Goal: Task Accomplishment & Management: Complete application form

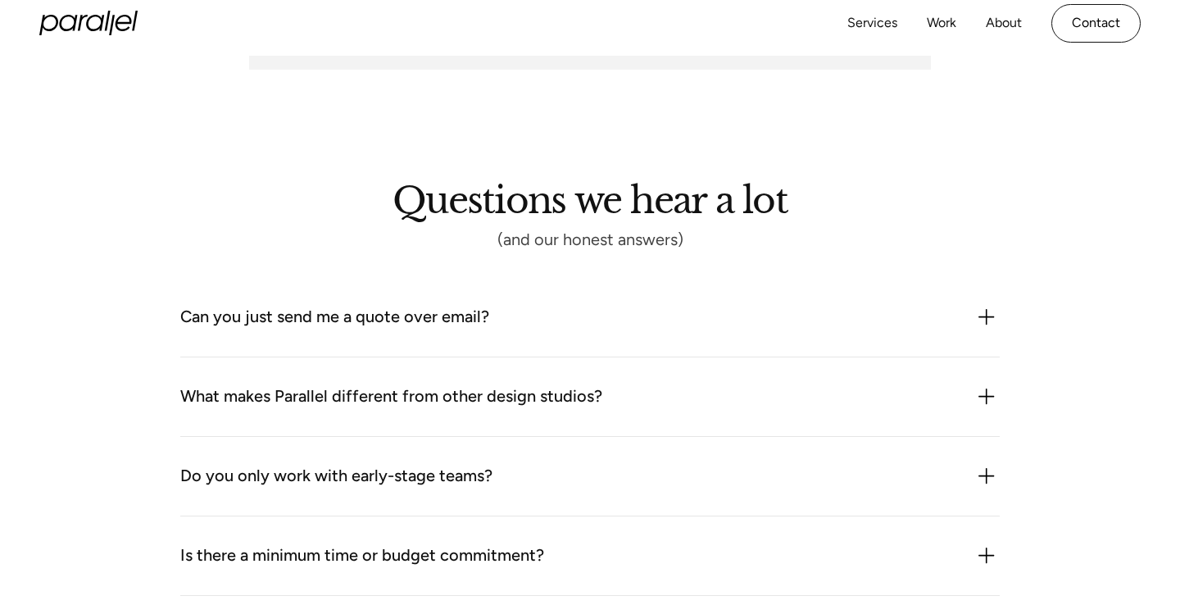
scroll to position [1199, 0]
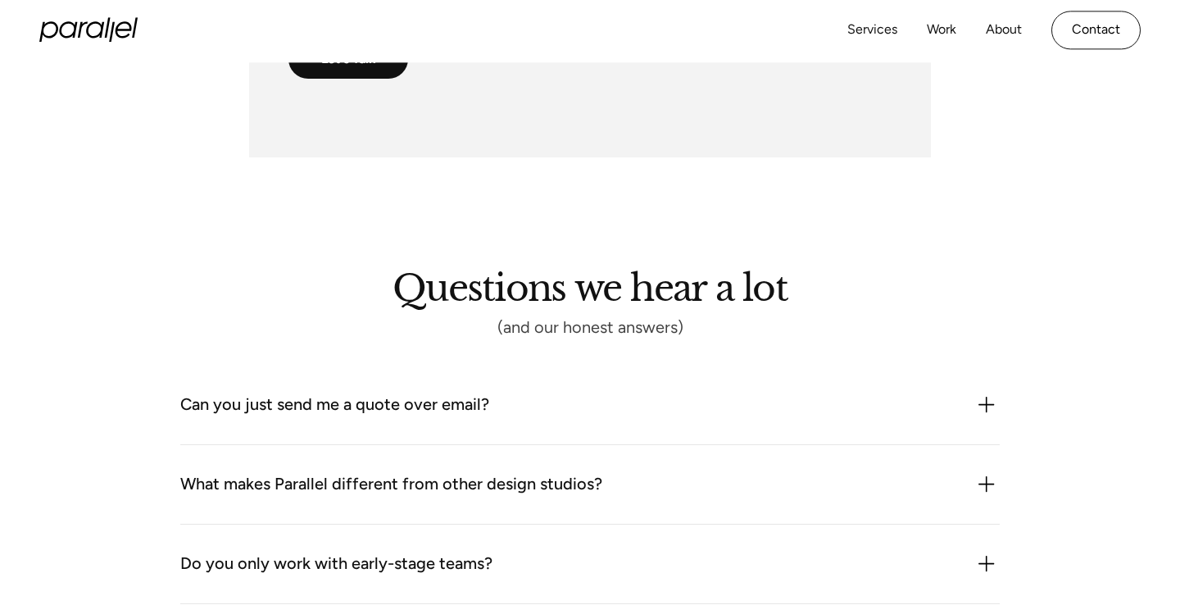
click at [415, 424] on div "Can you just send me a quote over email? We could but it probably wouldn’t be h…" at bounding box center [589, 404] width 819 height 79
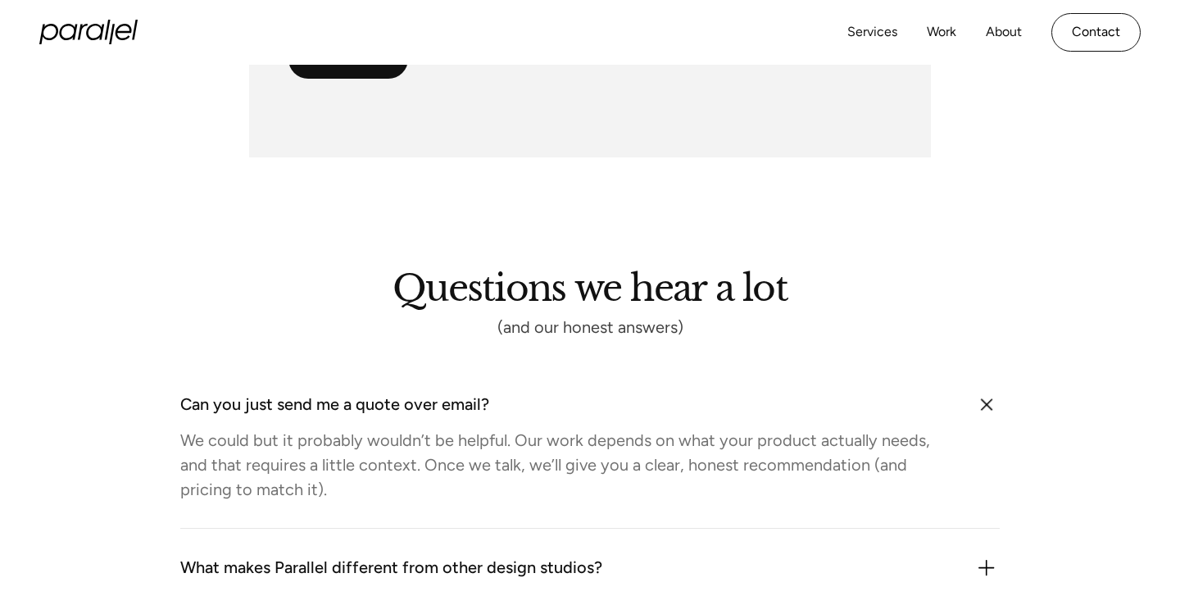
click at [410, 415] on div "Can you just send me a quote over email?" at bounding box center [334, 405] width 309 height 26
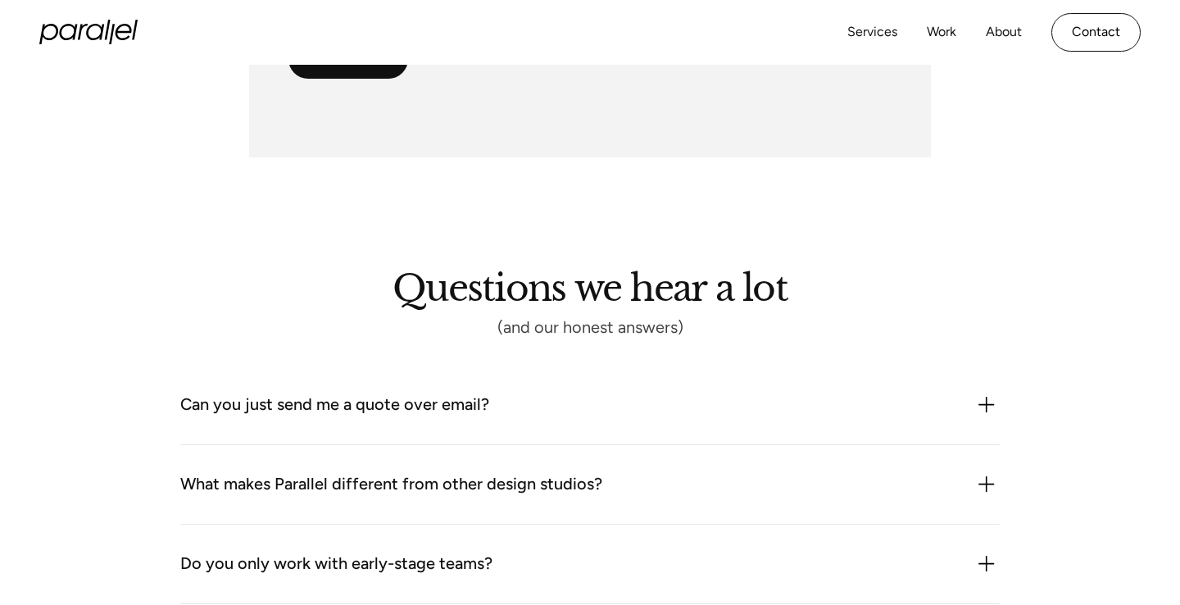
click at [410, 415] on div "Can you just send me a quote over email?" at bounding box center [334, 405] width 309 height 26
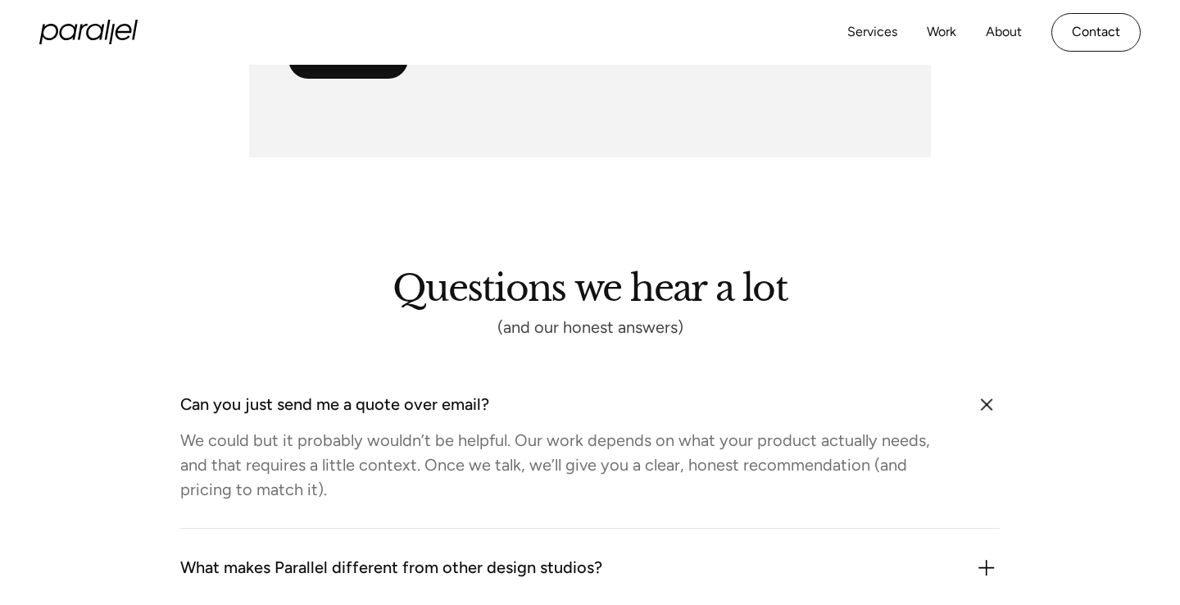
click at [410, 415] on div "Can you just send me a quote over email?" at bounding box center [334, 405] width 309 height 26
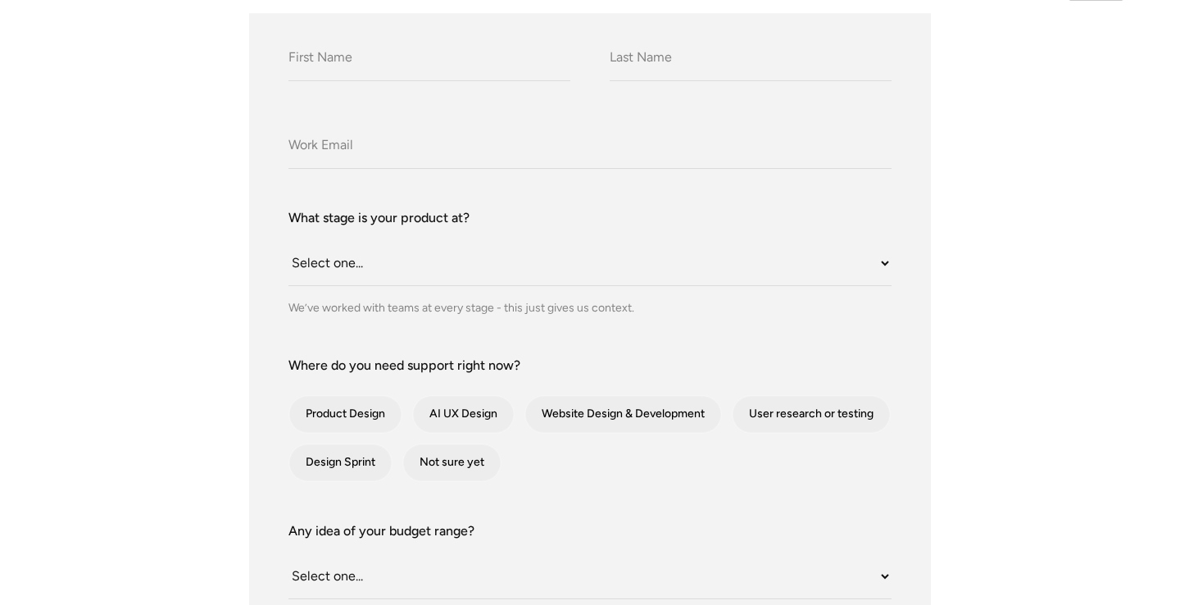
scroll to position [397, 0]
click at [429, 264] on select "Select one... Still an idea Building MVP Live with early users Scaling fast Som…" at bounding box center [589, 262] width 603 height 45
click at [417, 270] on select "Select one... Still an idea Building MVP Live with early users Scaling fast Som…" at bounding box center [589, 262] width 603 height 45
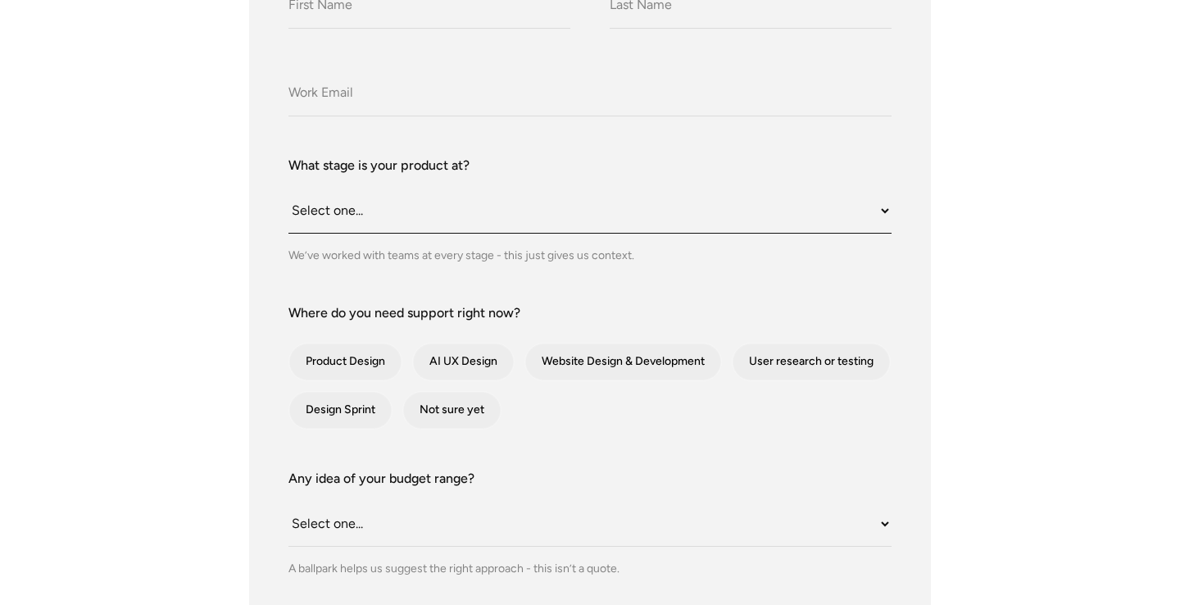
scroll to position [507, 0]
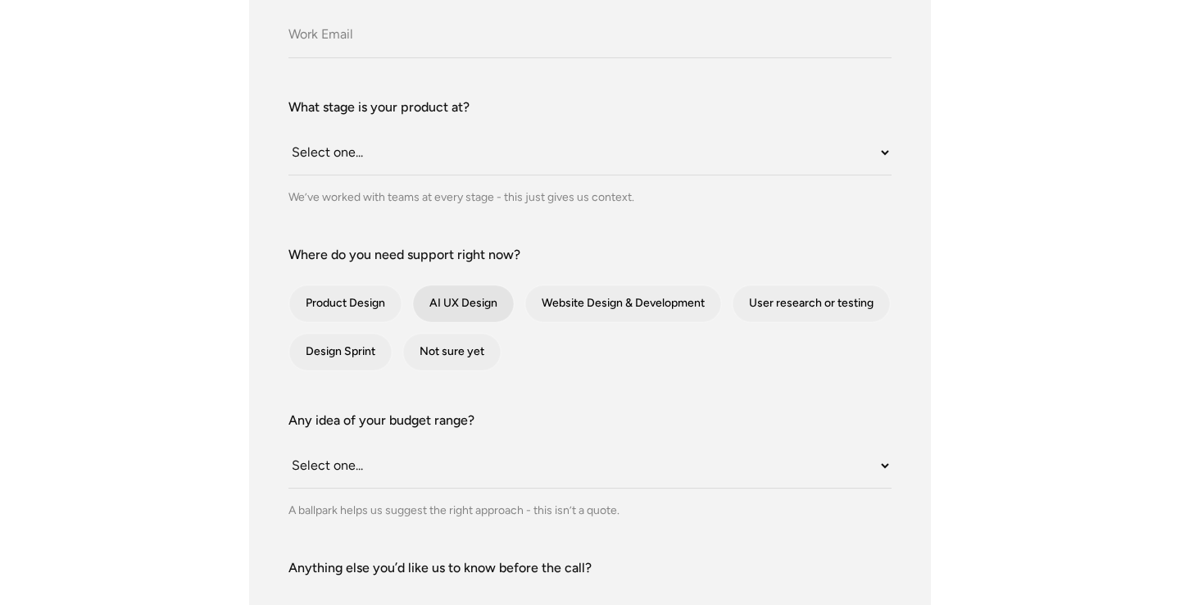
click at [453, 311] on div "contact-form" at bounding box center [463, 303] width 101 height 37
click at [440, 309] on input "AI UX Design" at bounding box center [434, 303] width 11 height 11
checkbox input "true"
click at [573, 299] on div "contact-form" at bounding box center [623, 303] width 196 height 37
click at [552, 299] on input "Website Design & Development" at bounding box center [547, 303] width 11 height 11
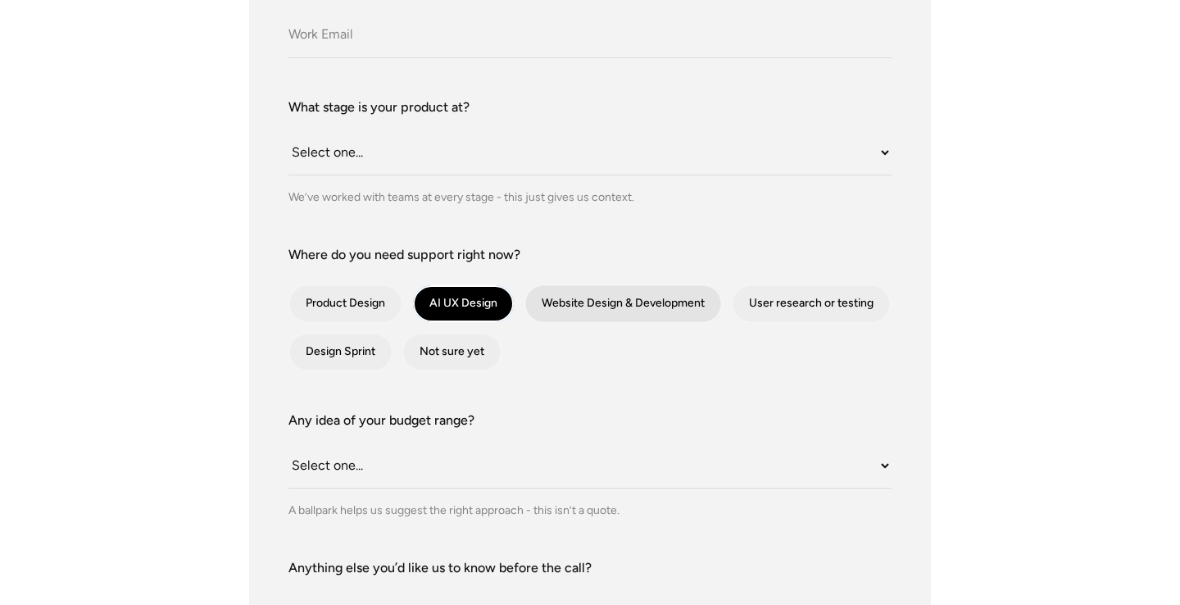
checkbox input "true"
click at [807, 301] on div "contact-form" at bounding box center [810, 303] width 157 height 37
click at [760, 301] on input "User research or testing" at bounding box center [754, 303] width 11 height 11
checkbox input "true"
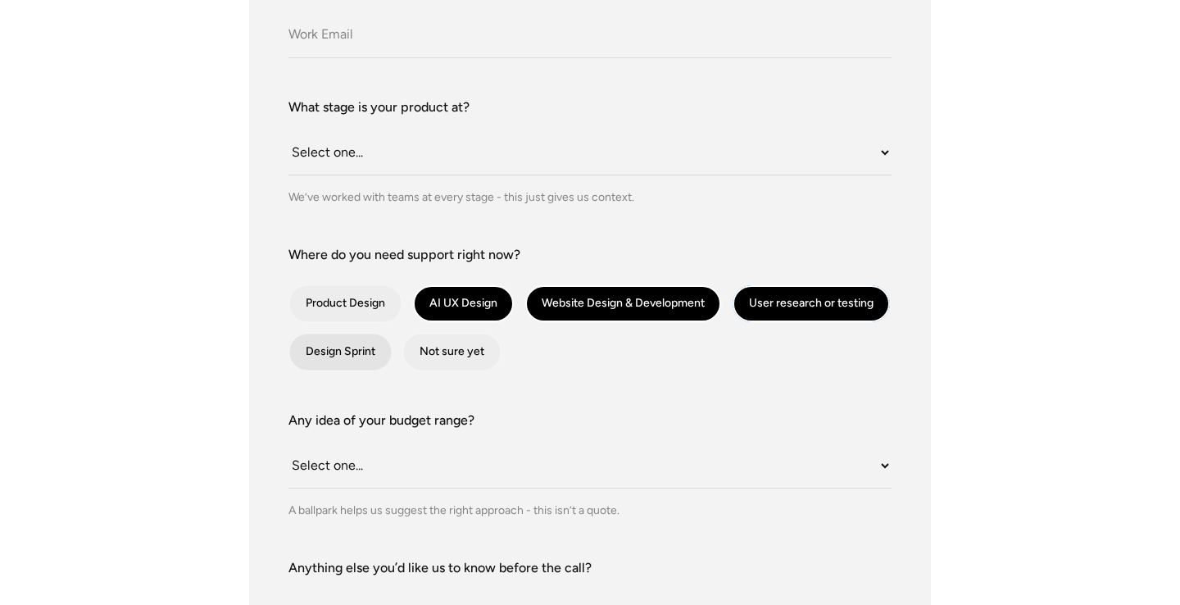
click at [355, 352] on div "contact-form" at bounding box center [340, 351] width 102 height 37
click at [316, 352] on input "Design Sprint" at bounding box center [311, 352] width 11 height 11
checkbox input "true"
click at [225, 349] on div "What do we call you? What do we call you? Company Email What stage is your prod…" at bounding box center [589, 366] width 1101 height 967
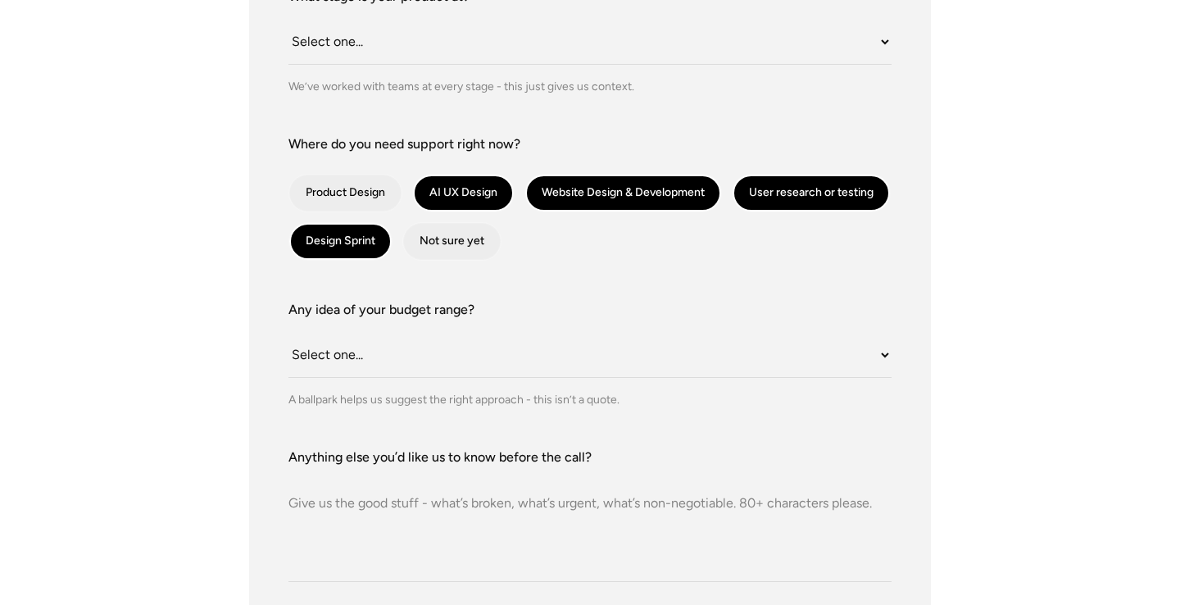
scroll to position [619, 0]
click at [200, 391] on div "What do we call you? What do we call you? Company Email What stage is your prod…" at bounding box center [589, 254] width 1101 height 967
click at [358, 394] on div "A ballpark helps us suggest the right approach - this isn’t a quote." at bounding box center [589, 398] width 603 height 17
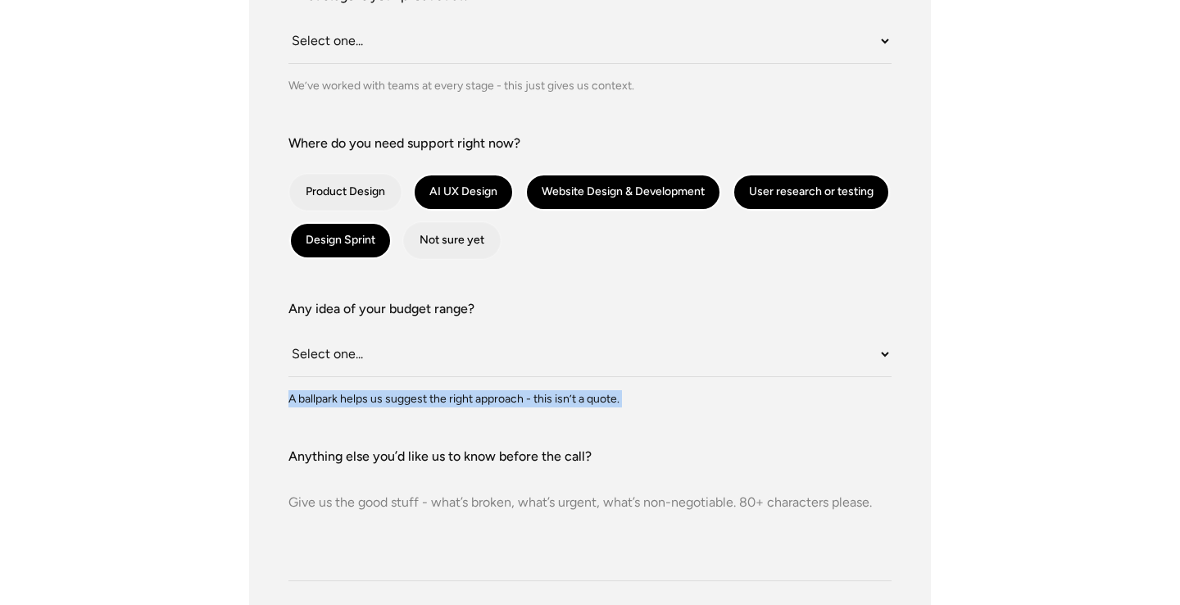
click at [358, 394] on div "A ballpark helps us suggest the right approach - this isn’t a quote." at bounding box center [589, 398] width 603 height 17
click at [364, 347] on select "Select one... Under $10K $10K–$25K $25K–$50K $50K+" at bounding box center [589, 354] width 603 height 45
click at [224, 387] on div "What do we call you? What do we call you? Company Email What stage is your prod…" at bounding box center [589, 254] width 1101 height 967
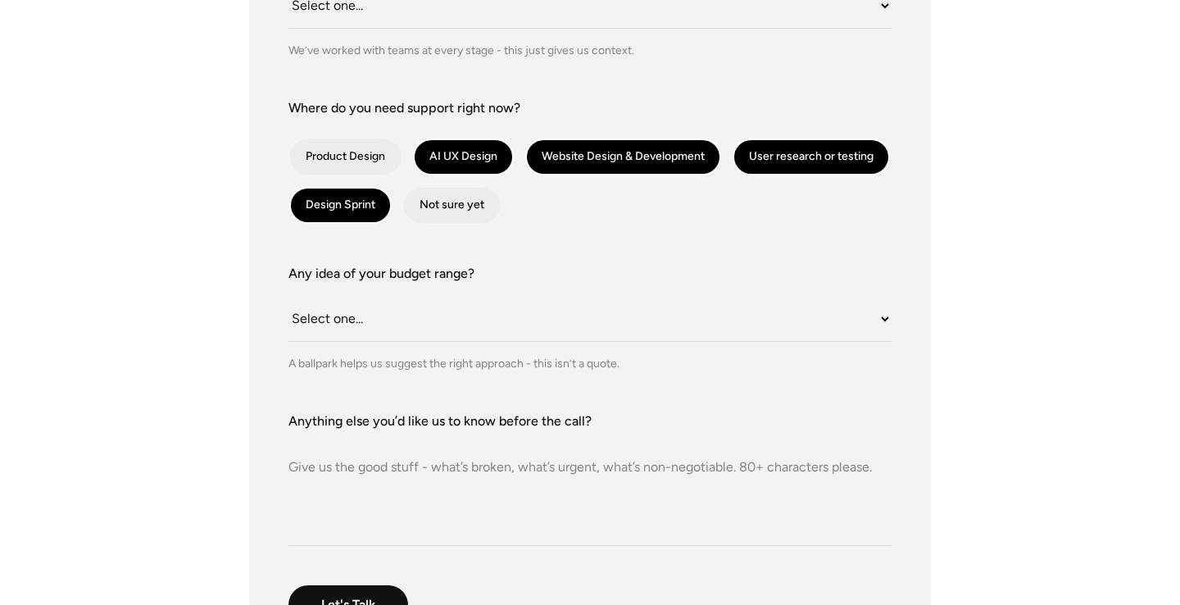
scroll to position [718, 0]
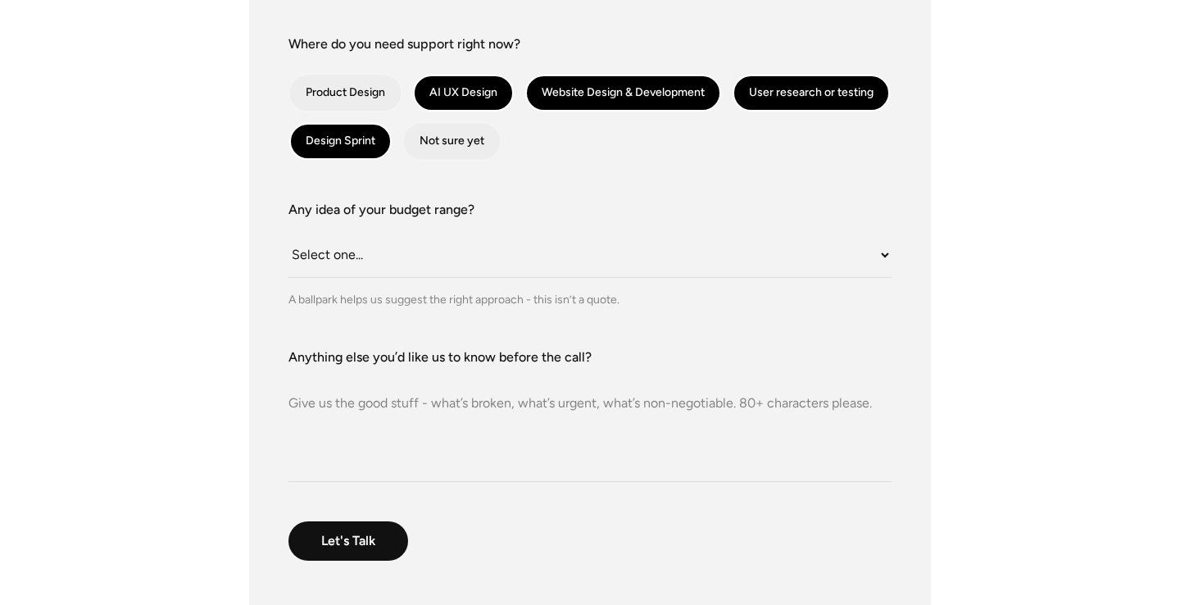
click at [343, 410] on textarea "Anything else you’d like us to know before the call?" at bounding box center [589, 424] width 603 height 115
click at [160, 419] on div "What do we call you? What do we call you? Company Email What stage is your prod…" at bounding box center [589, 155] width 1101 height 967
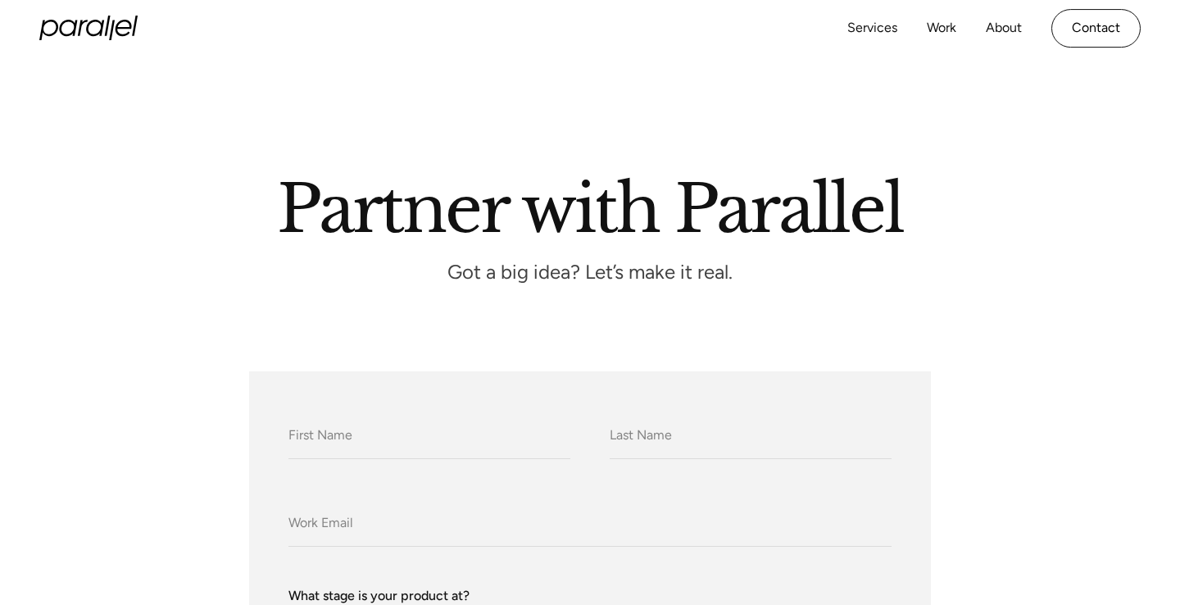
scroll to position [58, 0]
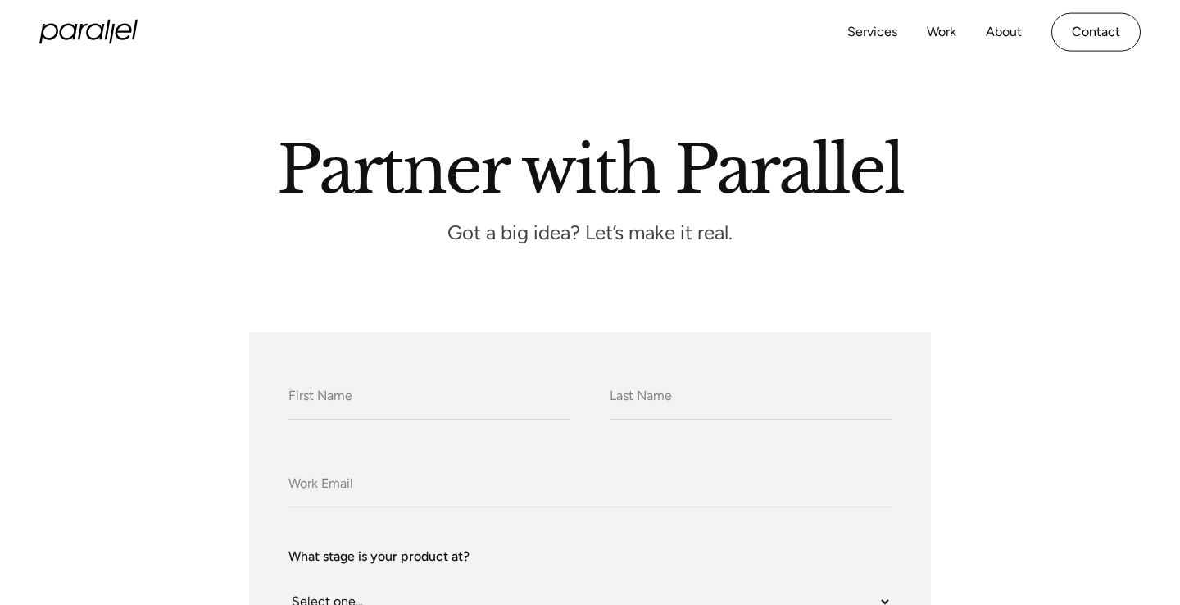
click at [422, 385] on input "What do we call you?" at bounding box center [429, 396] width 282 height 45
click at [661, 410] on input "What do we call you?" at bounding box center [751, 396] width 282 height 45
click at [594, 303] on div at bounding box center [590, 299] width 1180 height 66
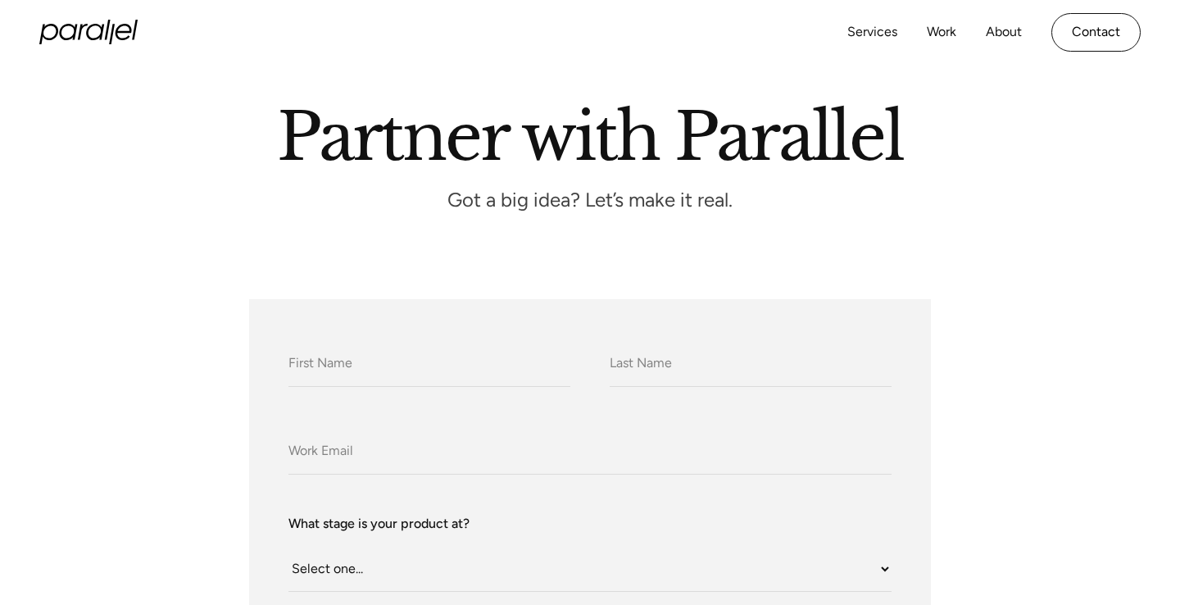
scroll to position [139, 0]
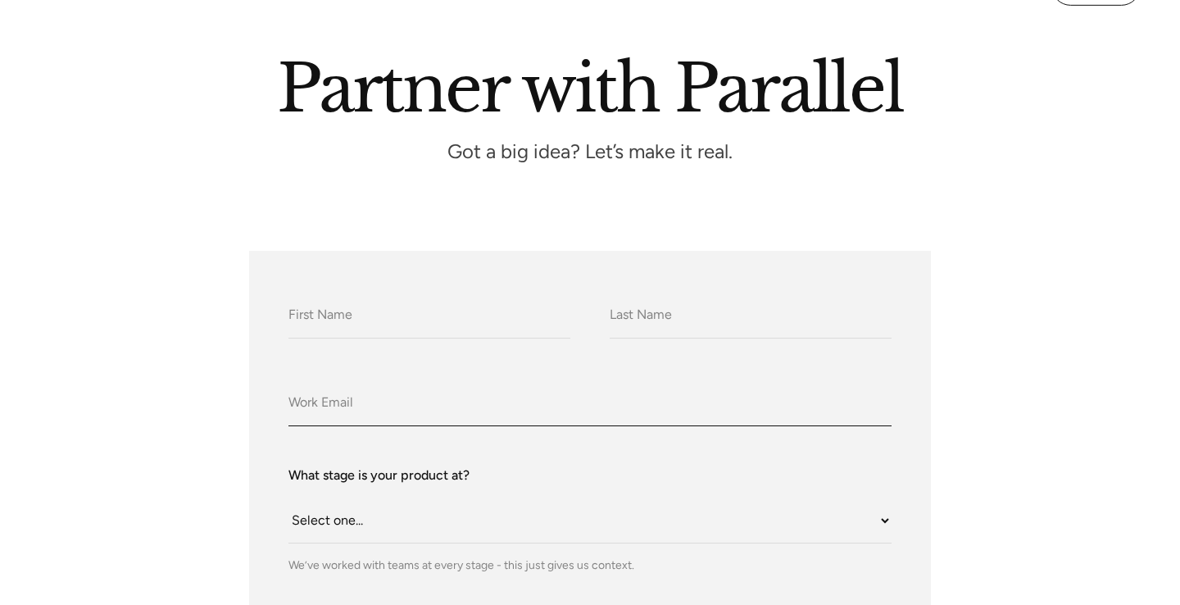
click at [354, 401] on input "Company Email" at bounding box center [589, 403] width 603 height 45
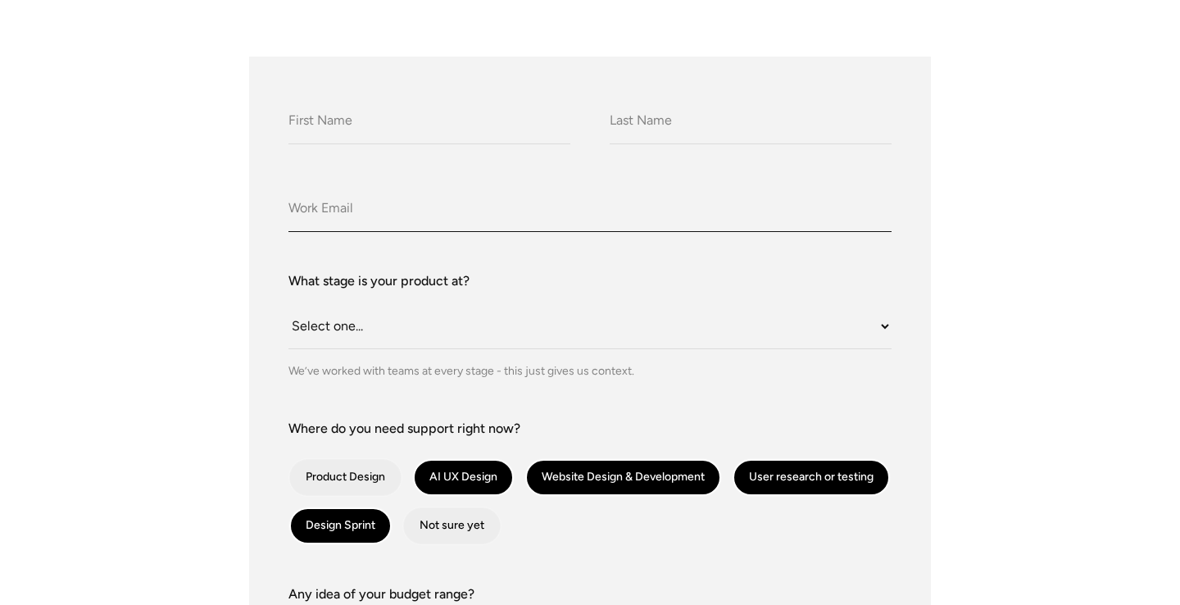
scroll to position [356, 0]
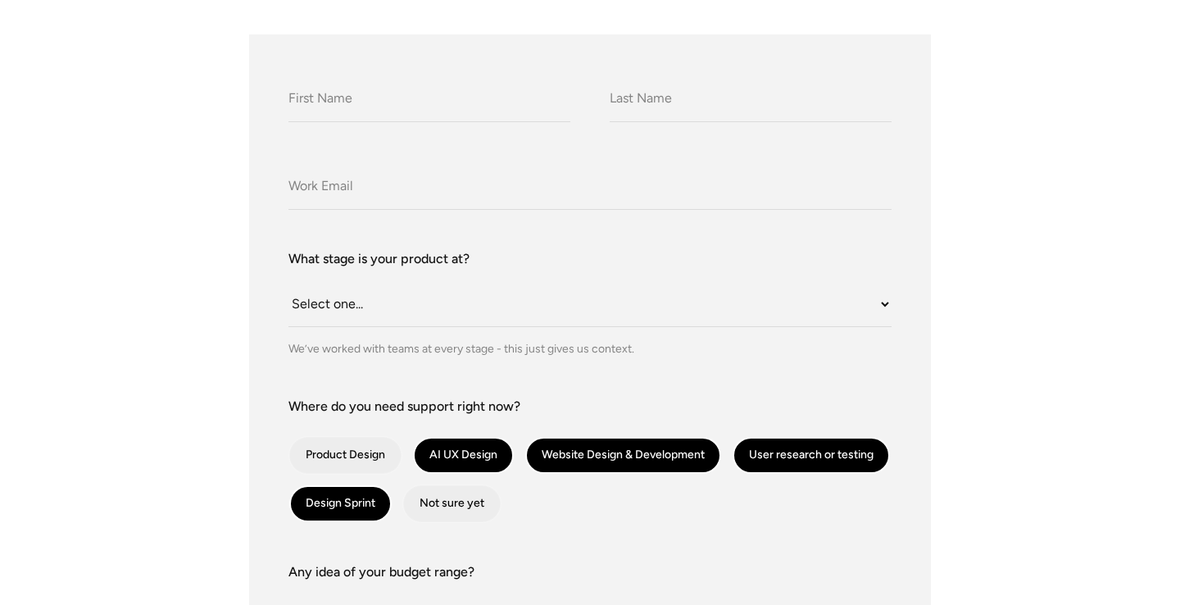
click at [158, 320] on div "What do we call you? What do we call you? Company Email What stage is your prod…" at bounding box center [589, 517] width 1101 height 967
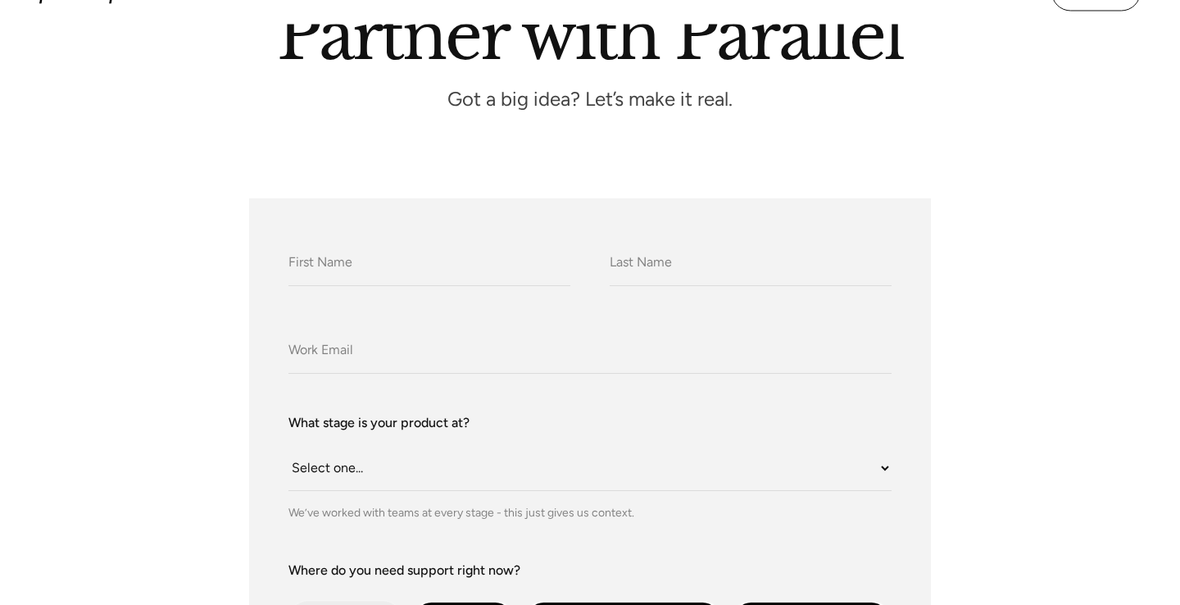
scroll to position [0, 0]
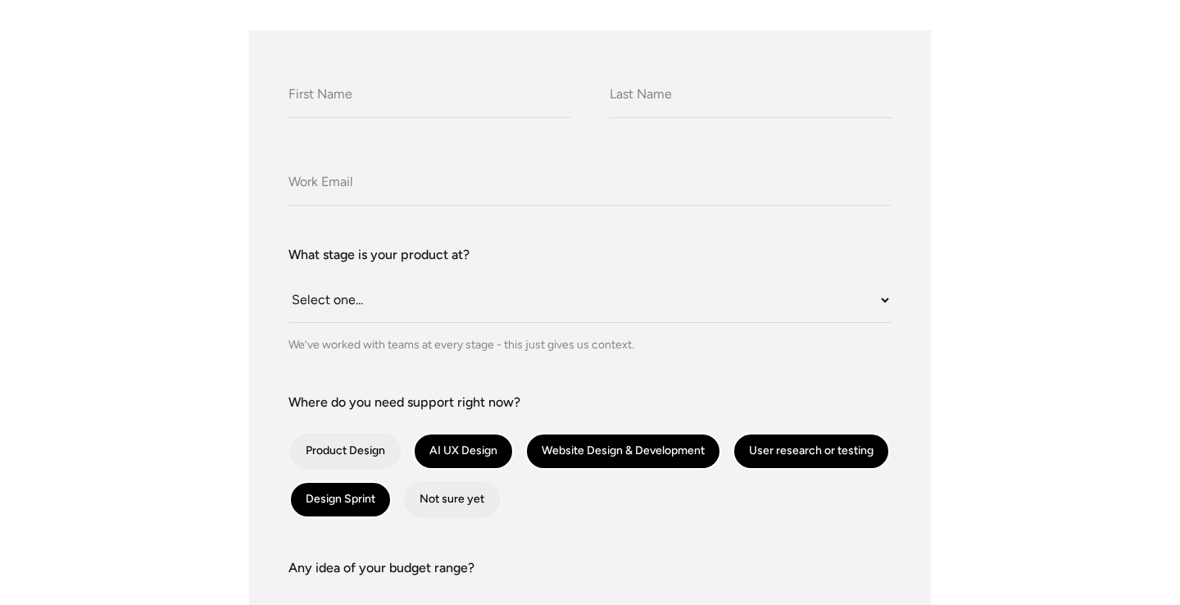
scroll to position [363, 0]
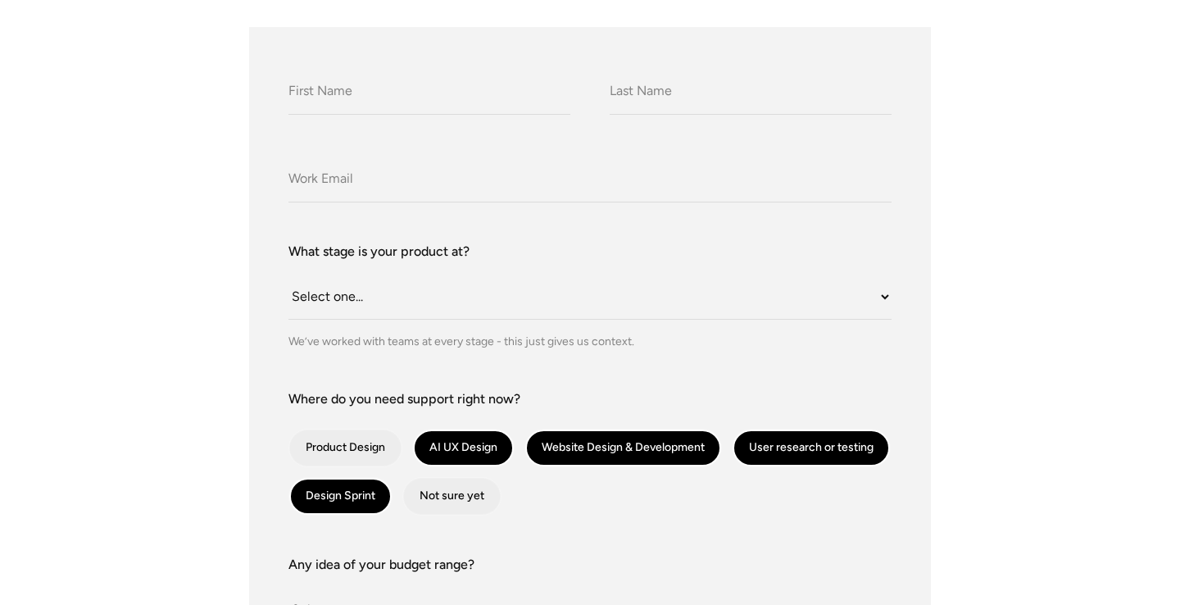
click at [337, 341] on div "We’ve worked with teams at every stage - this just gives us context." at bounding box center [589, 341] width 603 height 17
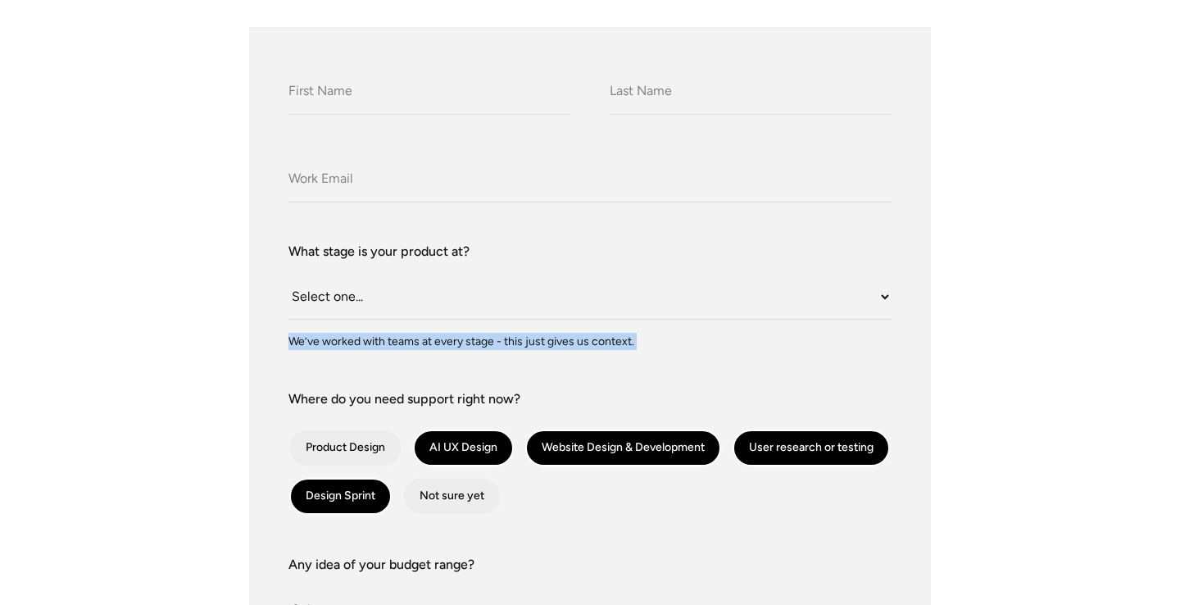
click at [337, 341] on div "We’ve worked with teams at every stage - this just gives us context." at bounding box center [589, 341] width 603 height 17
copy div "We’ve worked with teams at every stage - this just gives us context."
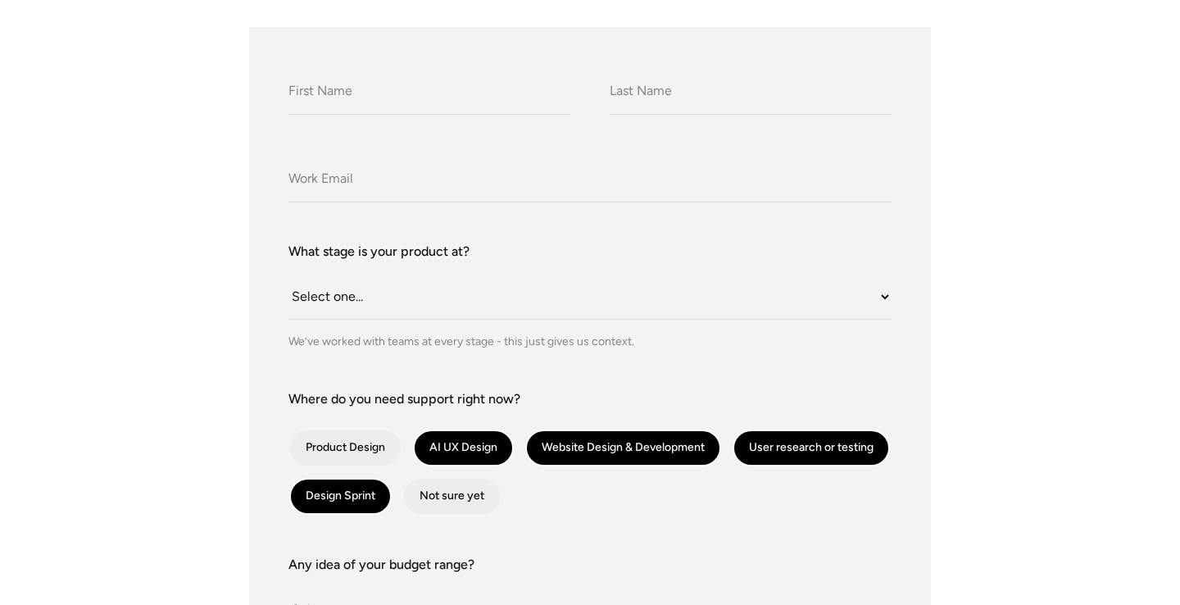
click at [583, 353] on form "What do we call you? What do we call you? Company Email What stage is your prod…" at bounding box center [589, 510] width 603 height 888
click at [570, 344] on div "We’ve worked with teams at every stage - this just gives us context." at bounding box center [589, 341] width 603 height 17
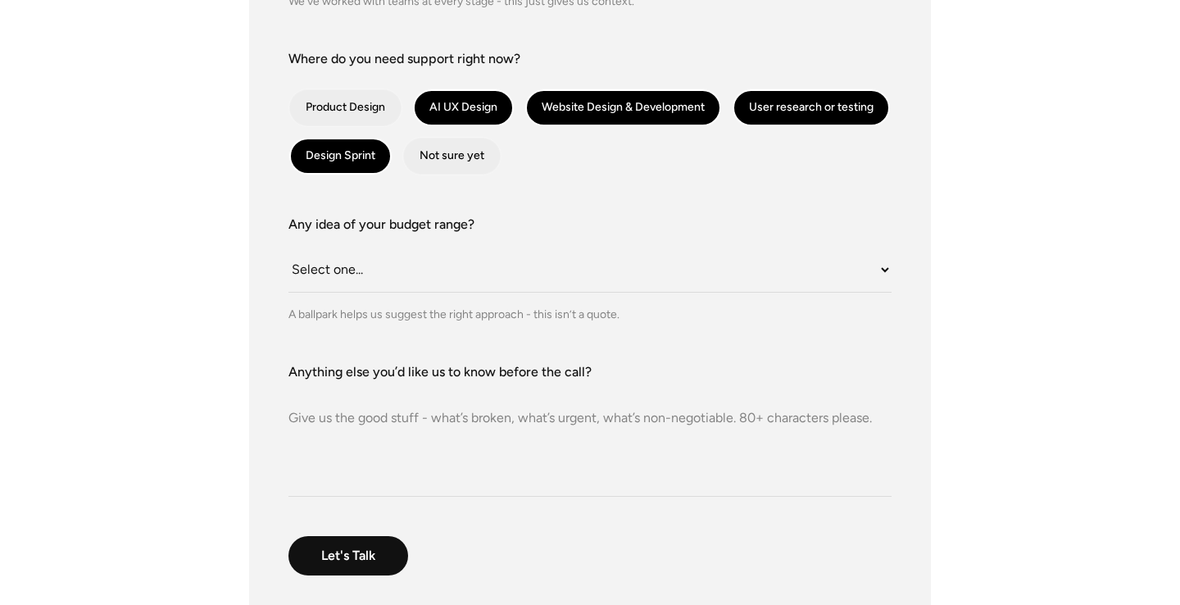
scroll to position [752, 0]
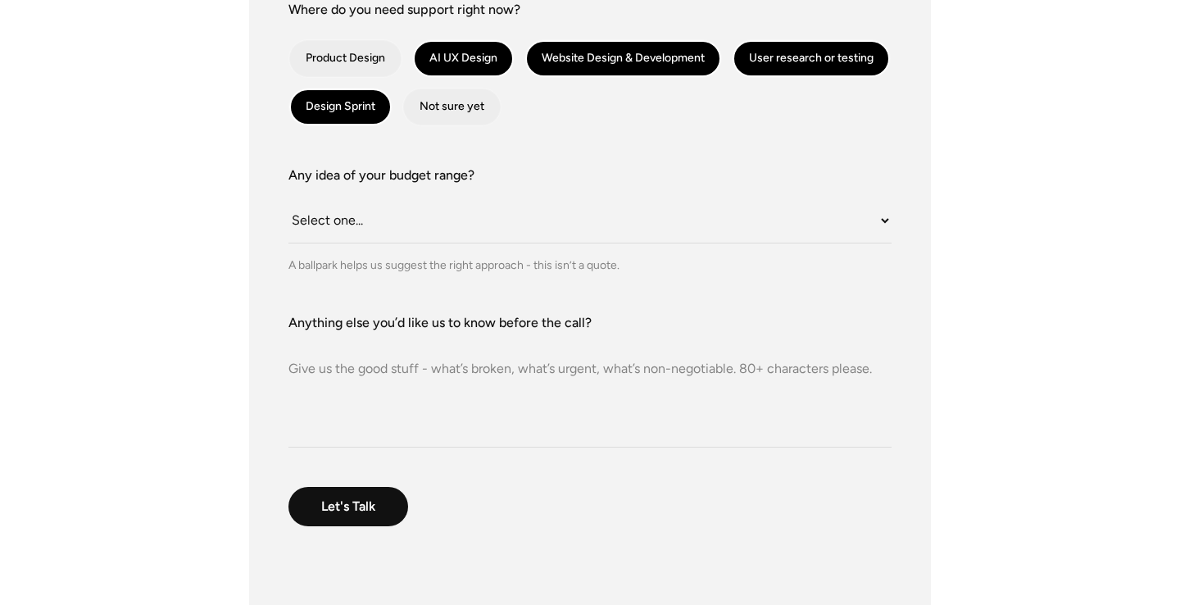
click at [378, 328] on label "Anything else you’d like us to know before the call?" at bounding box center [589, 323] width 603 height 20
click at [378, 333] on textarea "Anything else you’d like us to know before the call?" at bounding box center [589, 390] width 603 height 115
click at [379, 328] on label "Anything else you’d like us to know before the call?" at bounding box center [589, 323] width 603 height 20
click at [379, 333] on textarea "Anything else you’d like us to know before the call?" at bounding box center [589, 390] width 603 height 115
click at [379, 328] on label "Anything else you’d like us to know before the call?" at bounding box center [589, 323] width 603 height 20
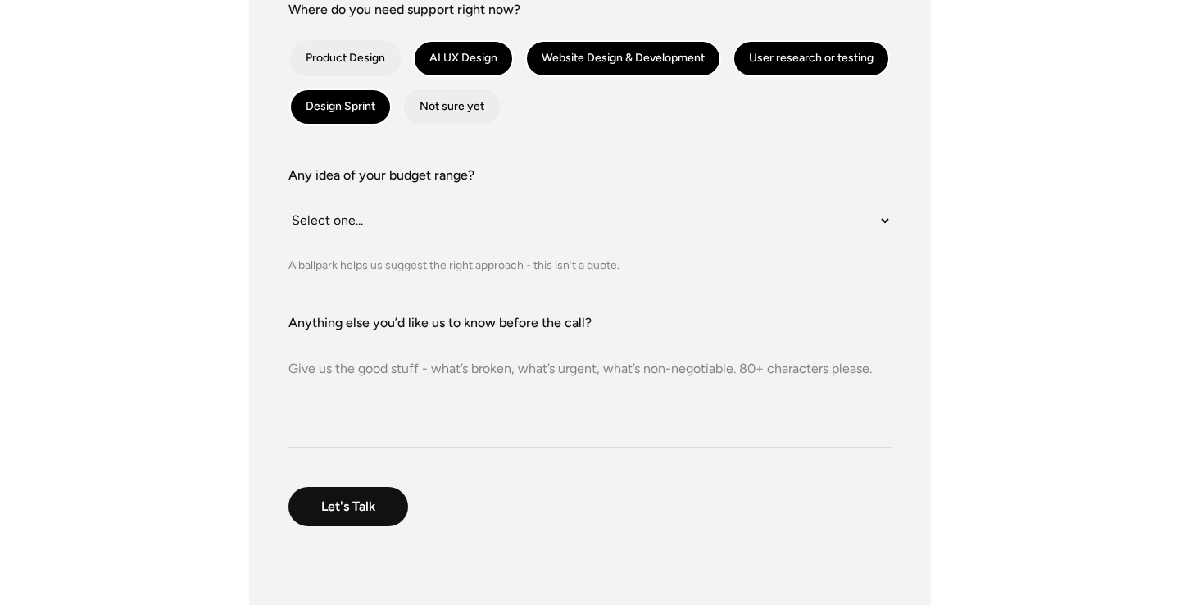
click at [379, 333] on textarea "Anything else you’d like us to know before the call?" at bounding box center [589, 390] width 603 height 115
copy label "you’d"
drag, startPoint x: 288, startPoint y: 368, endPoint x: 723, endPoint y: 367, distance: 435.1
click at [723, 367] on div "What do we call you? What do we call you? Company Email What stage is your prod…" at bounding box center [590, 121] width 682 height 967
click at [735, 369] on textarea "Anything else you’d like us to know before the call?" at bounding box center [589, 390] width 603 height 115
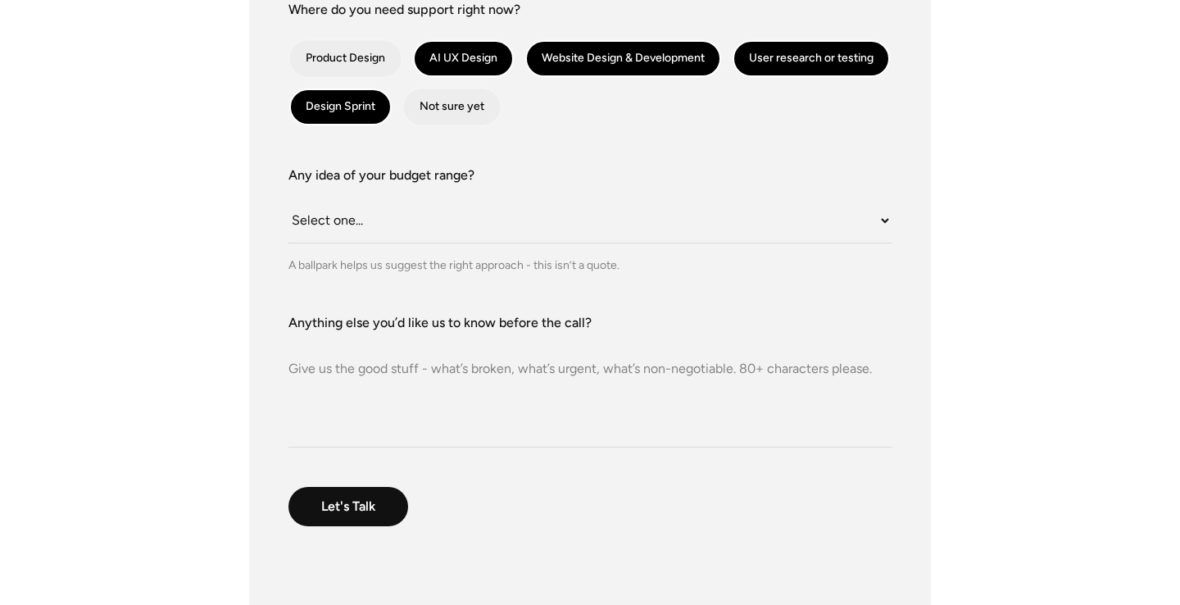
drag, startPoint x: 737, startPoint y: 371, endPoint x: 302, endPoint y: 365, distance: 435.1
click at [304, 365] on textarea "Anything else you’d like us to know before the call?" at bounding box center [589, 390] width 603 height 115
drag, startPoint x: 292, startPoint y: 365, endPoint x: 572, endPoint y: 369, distance: 279.4
click at [572, 369] on textarea "Anything else you’d like us to know before the call?" at bounding box center [589, 390] width 603 height 115
click at [559, 374] on textarea "Anything else you’d like us to know before the call?" at bounding box center [589, 390] width 603 height 115
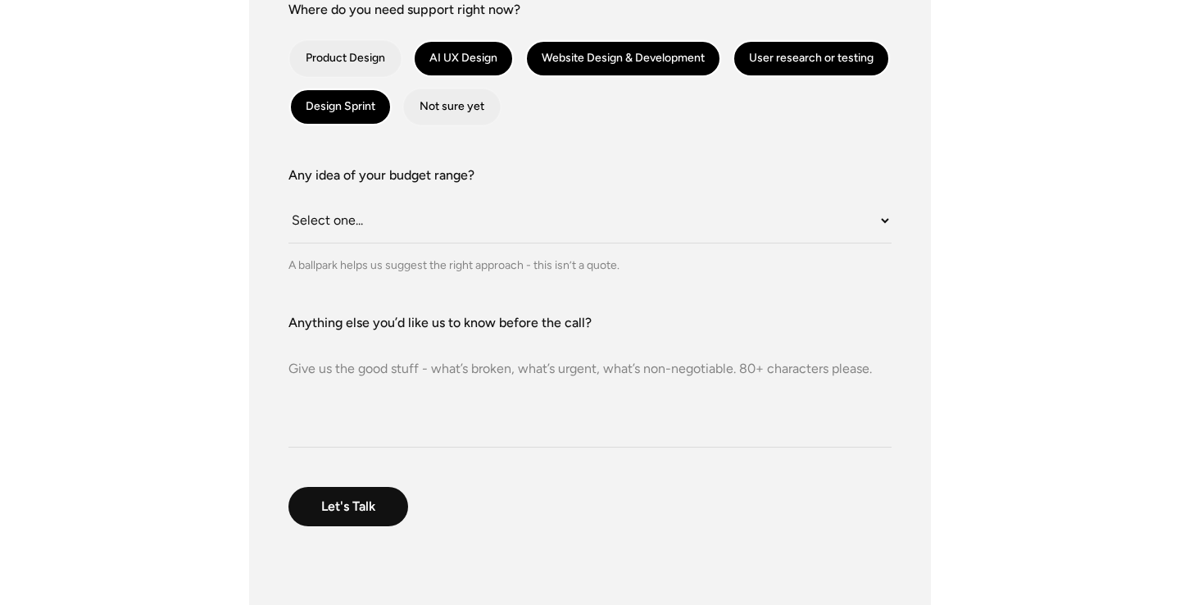
click at [559, 374] on textarea "Anything else you’d like us to know before the call?" at bounding box center [589, 390] width 603 height 115
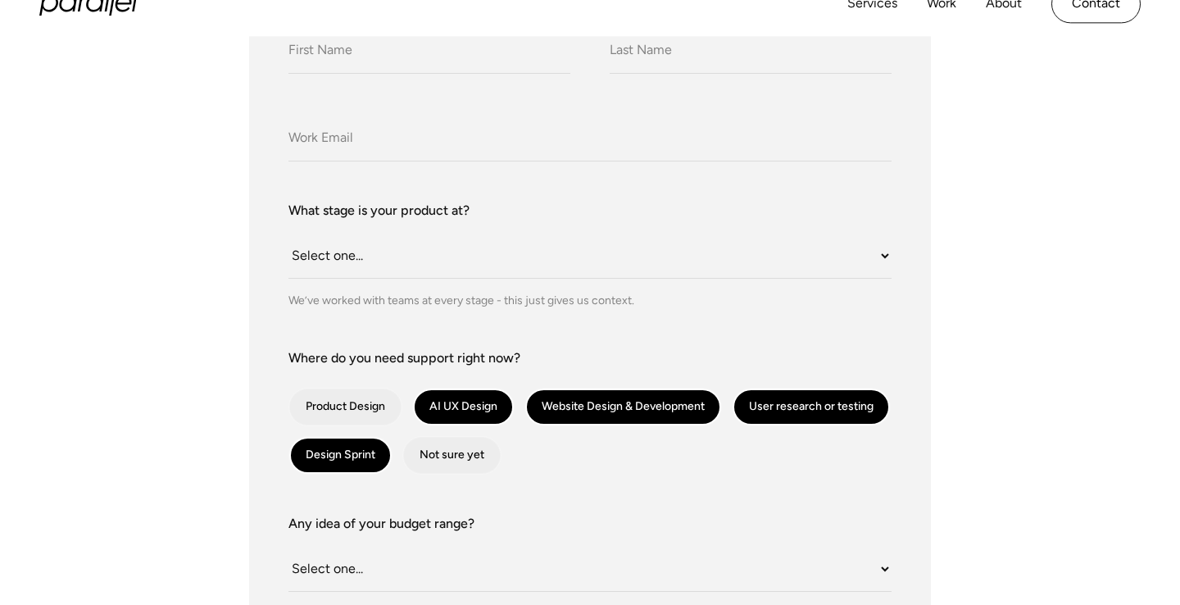
scroll to position [304, 0]
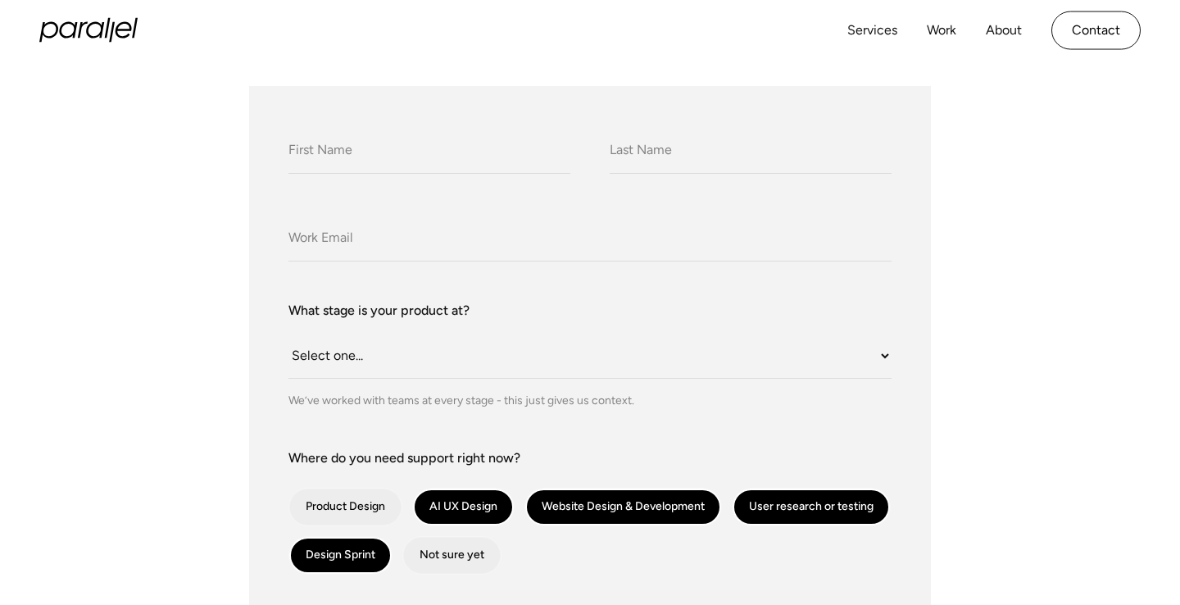
click at [518, 404] on div "We’ve worked with teams at every stage - this just gives us context." at bounding box center [589, 400] width 603 height 17
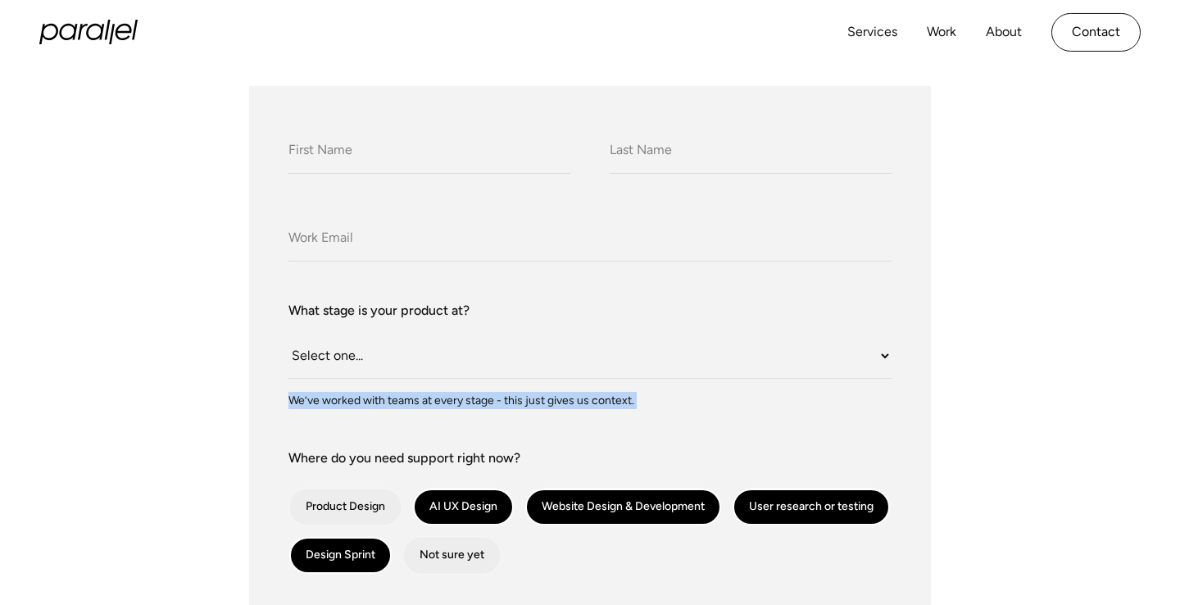
click at [518, 404] on div "We’ve worked with teams at every stage - this just gives us context." at bounding box center [589, 400] width 603 height 17
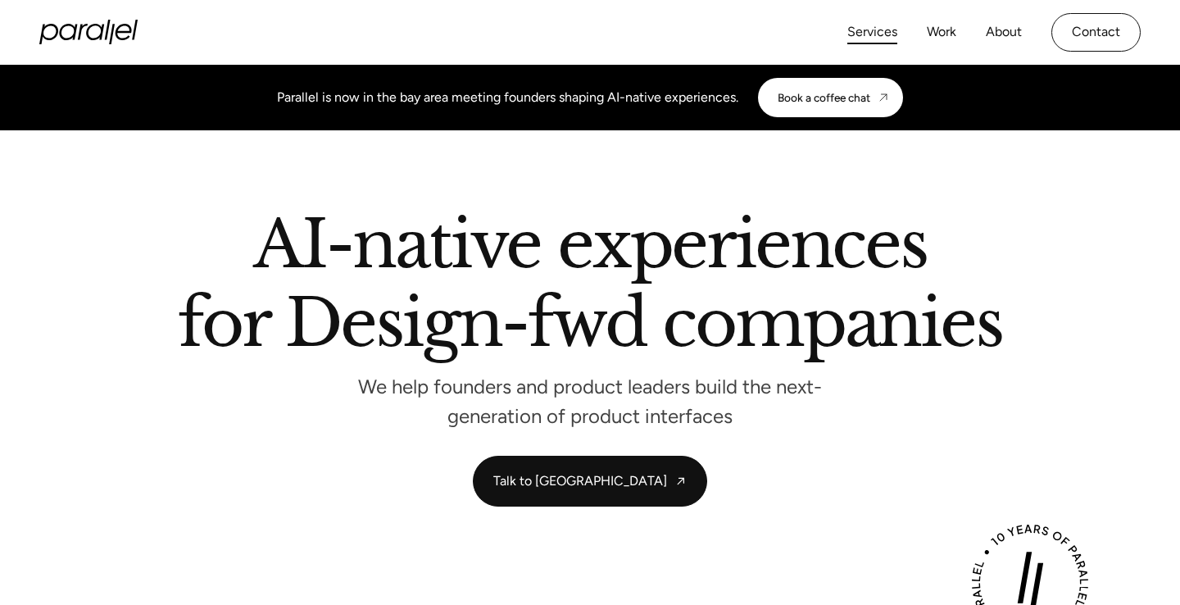
click at [877, 35] on link "Services" at bounding box center [872, 32] width 50 height 24
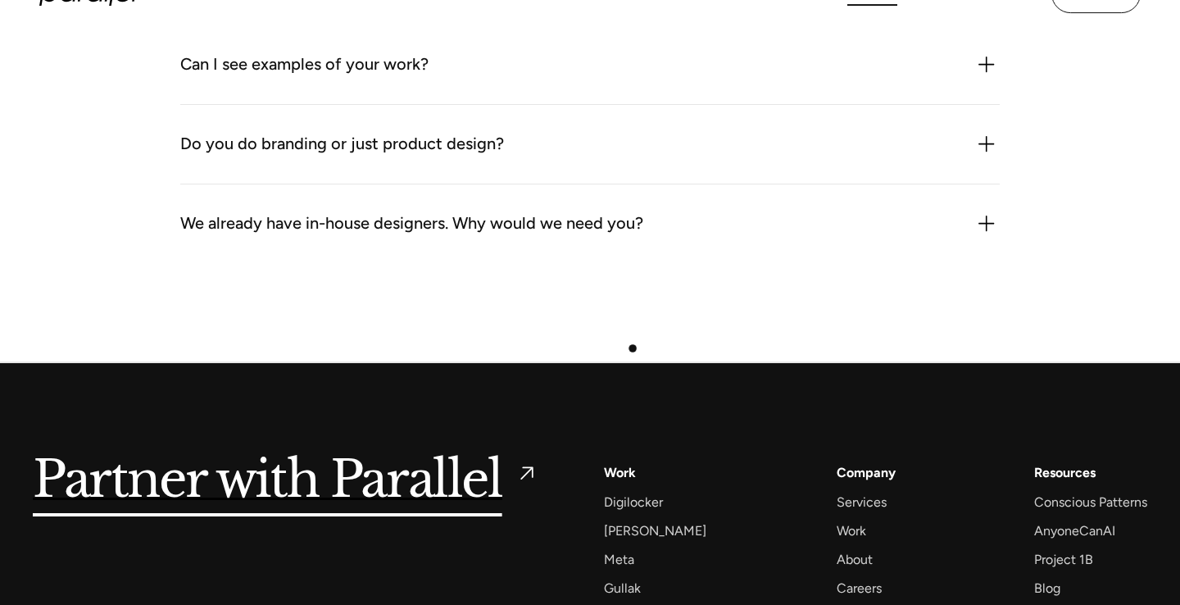
scroll to position [3884, 0]
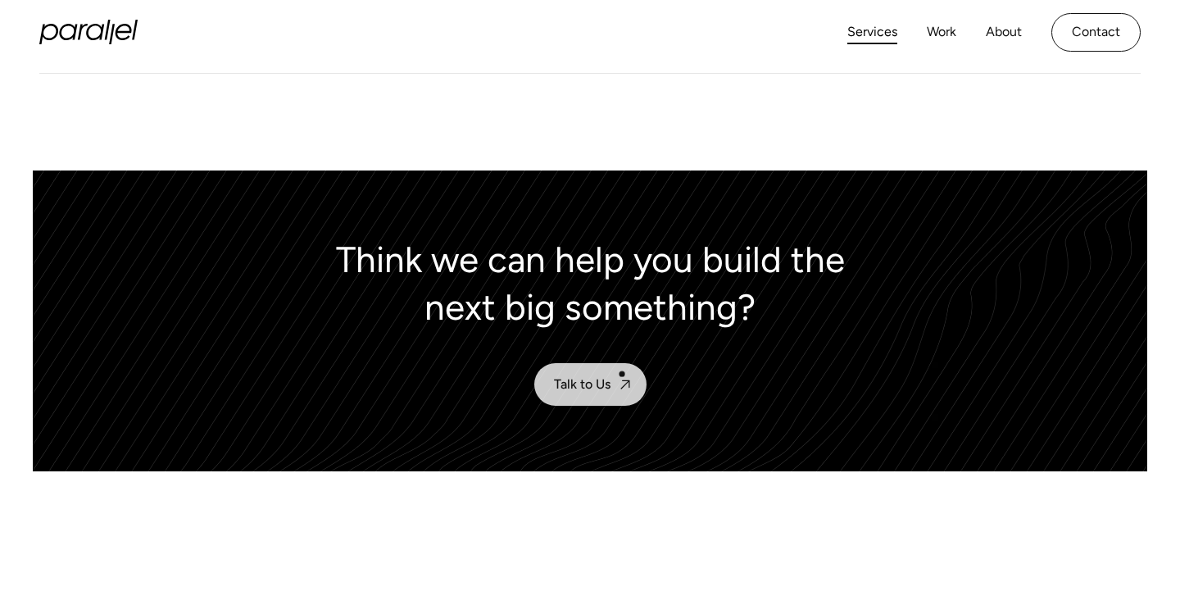
click at [621, 376] on link "Talk to Us" at bounding box center [590, 384] width 112 height 43
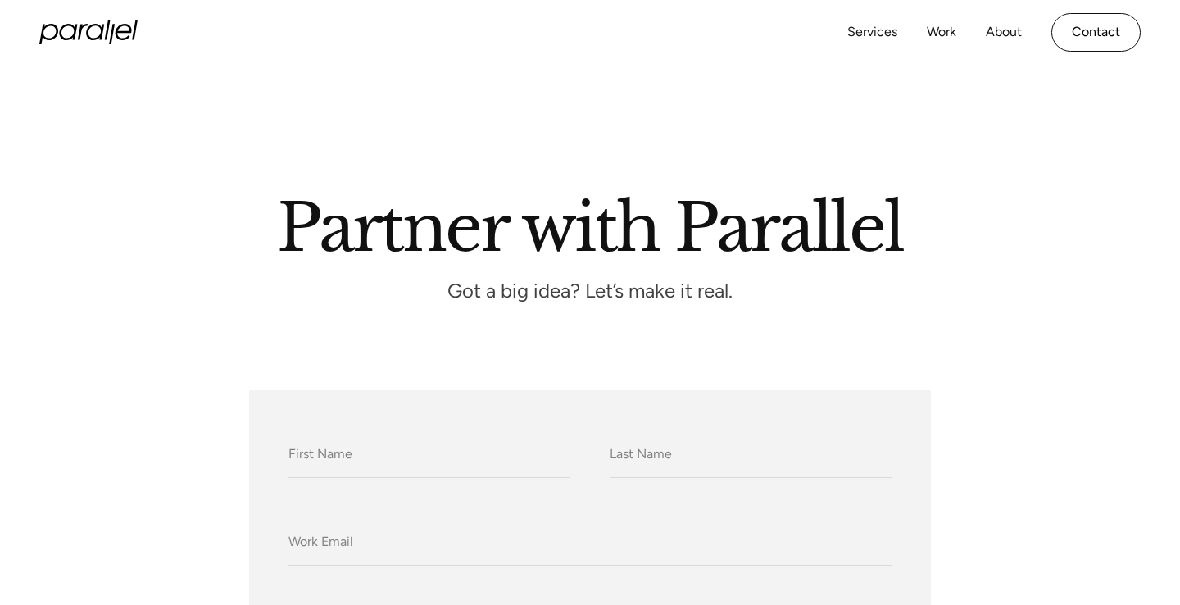
scroll to position [162, 0]
